Goal: Subscribe to service/newsletter

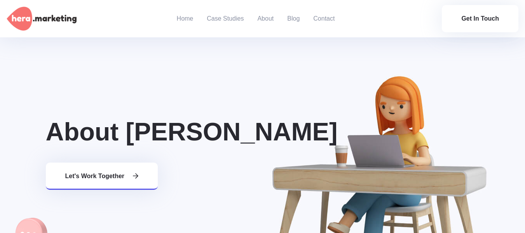
scroll to position [1636, 0]
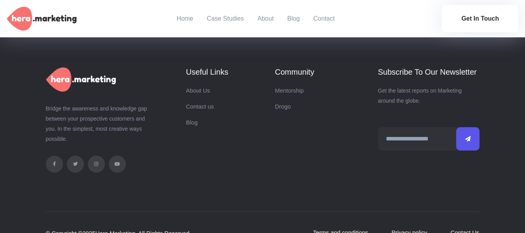
click at [403, 127] on input "Subscription" at bounding box center [427, 138] width 99 height 23
type input "******"
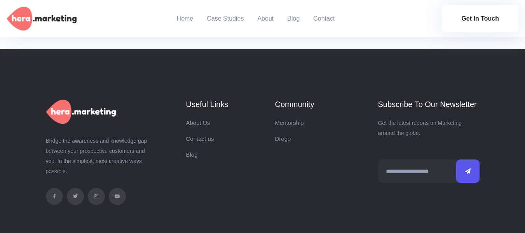
scroll to position [580, 0]
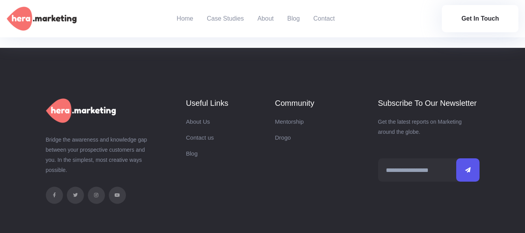
click at [409, 170] on input "Subscription" at bounding box center [427, 169] width 99 height 23
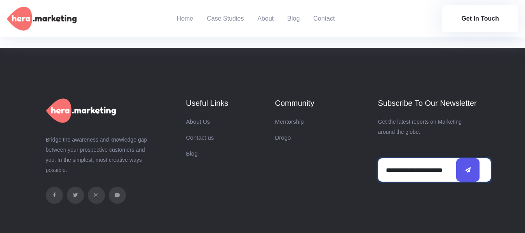
scroll to position [0, 6]
click at [392, 171] on input "**********" at bounding box center [434, 169] width 113 height 23
type input "**********"
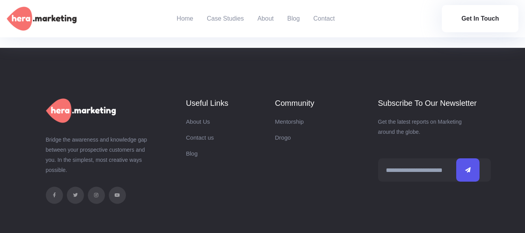
scroll to position [0, 0]
click at [472, 165] on button "submit" at bounding box center [467, 169] width 23 height 23
click at [190, 152] on link "Blog" at bounding box center [192, 153] width 12 height 7
click at [58, 196] on link at bounding box center [54, 195] width 17 height 17
click at [53, 195] on icon at bounding box center [54, 195] width 3 height 5
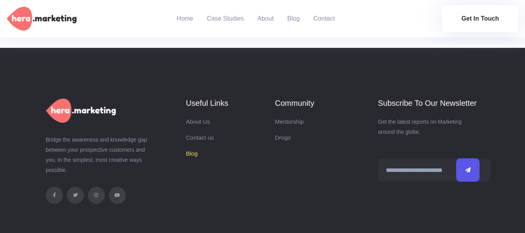
click at [194, 154] on link "Blog" at bounding box center [192, 153] width 12 height 7
click at [270, 19] on link "About" at bounding box center [265, 18] width 16 height 37
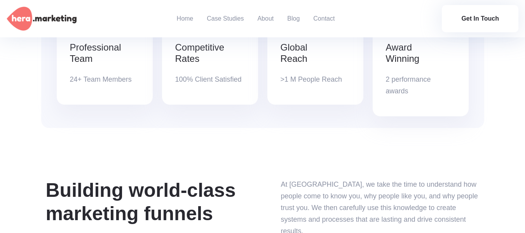
scroll to position [700, 0]
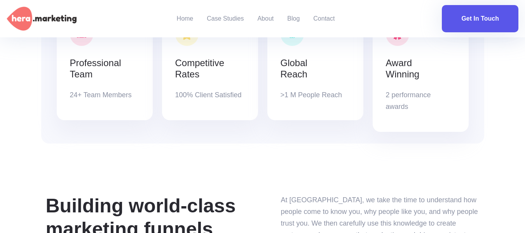
click at [479, 17] on link "Get In Touch" at bounding box center [480, 18] width 77 height 27
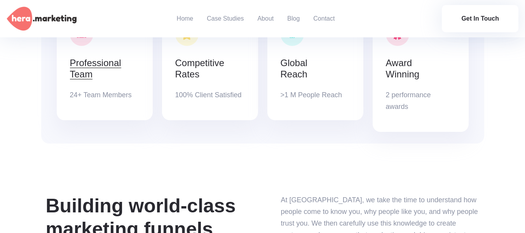
click at [81, 58] on link "Professional Team" at bounding box center [95, 69] width 51 height 22
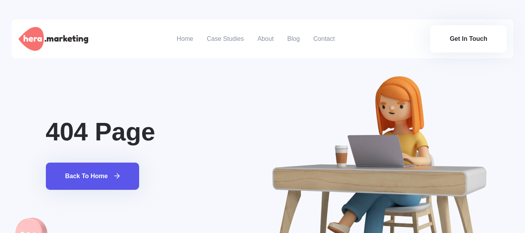
click at [88, 180] on link "Back to home" at bounding box center [93, 176] width 94 height 27
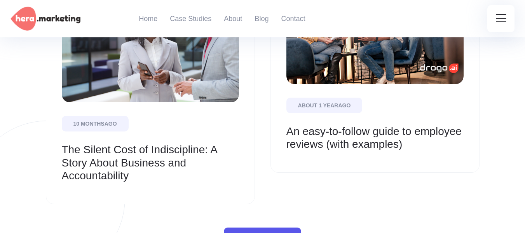
scroll to position [2355, 0]
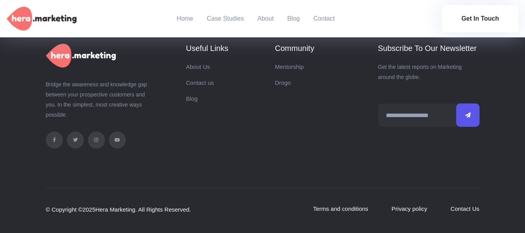
scroll to position [17298, 0]
click at [472, 210] on link "Contact Us" at bounding box center [465, 208] width 29 height 7
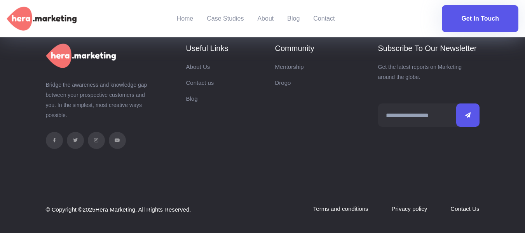
click at [484, 20] on link "Get In Touch" at bounding box center [480, 18] width 77 height 27
